Goal: Task Accomplishment & Management: Complete application form

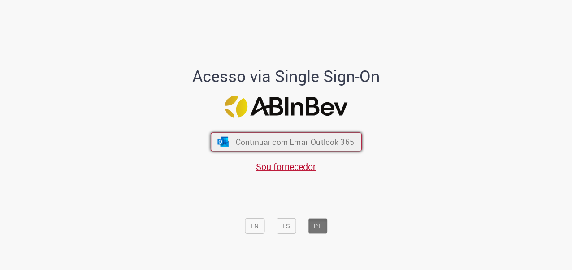
click at [270, 136] on button "Continuar com Email Outlook 365" at bounding box center [286, 141] width 151 height 19
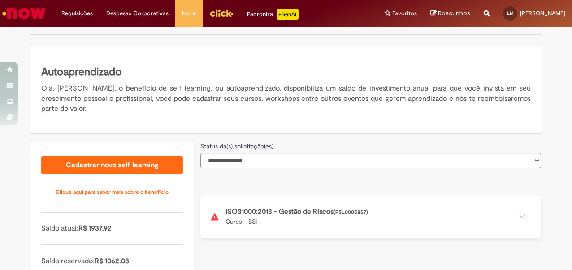
scroll to position [212, 0]
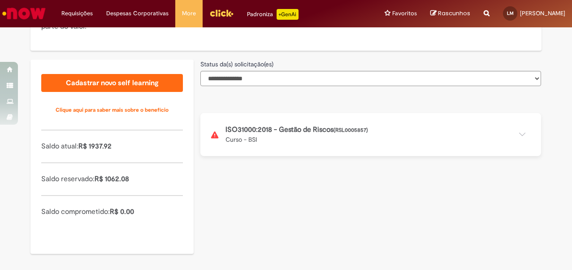
click at [334, 133] on button at bounding box center [370, 134] width 341 height 43
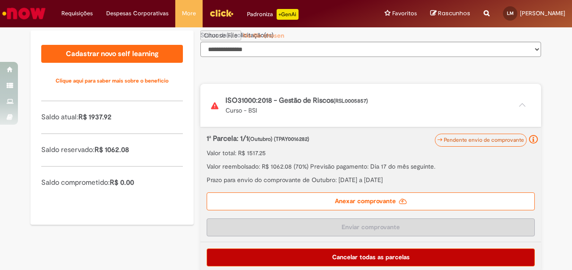
scroll to position [249, 0]
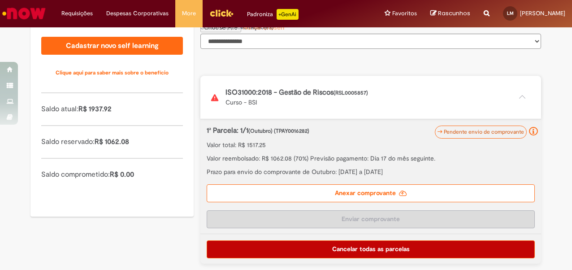
click at [405, 192] on label "Anexar comprovante" at bounding box center [371, 193] width 328 height 18
click at [322, 32] on input "Anexar comprovante" at bounding box center [261, 27] width 122 height 10
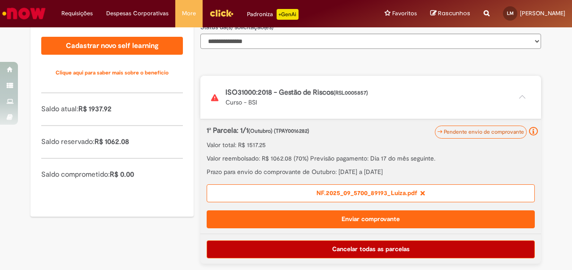
click at [391, 216] on button "Enviar comprovante" at bounding box center [371, 219] width 328 height 18
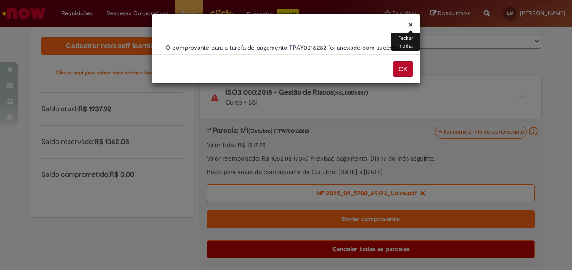
click at [396, 67] on button "OK" at bounding box center [403, 68] width 21 height 15
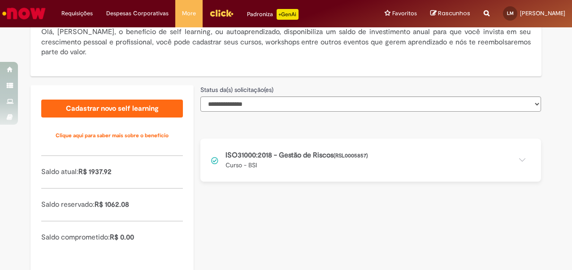
scroll to position [212, 0]
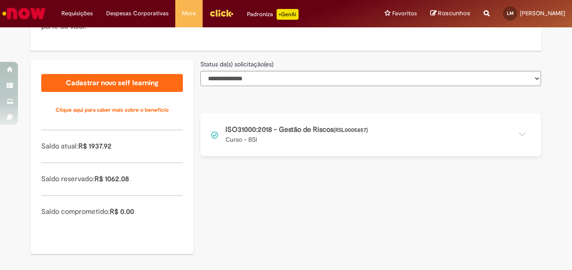
click at [519, 135] on button at bounding box center [370, 134] width 341 height 43
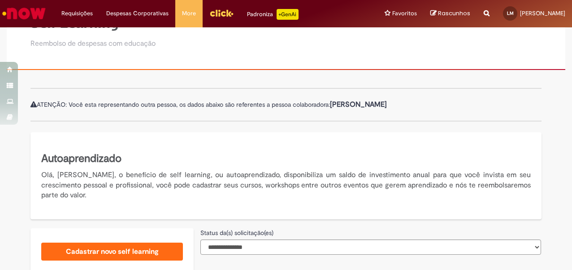
scroll to position [0, 0]
